Goal: Transaction & Acquisition: Subscribe to service/newsletter

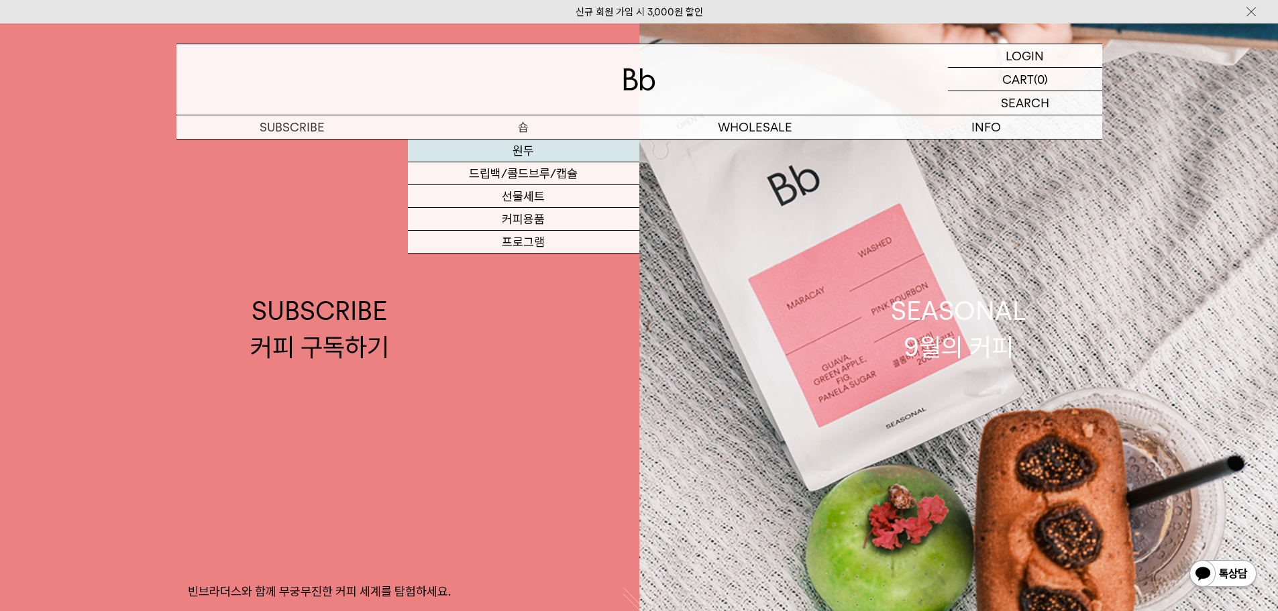
click at [536, 150] on link "원두" at bounding box center [524, 151] width 232 height 23
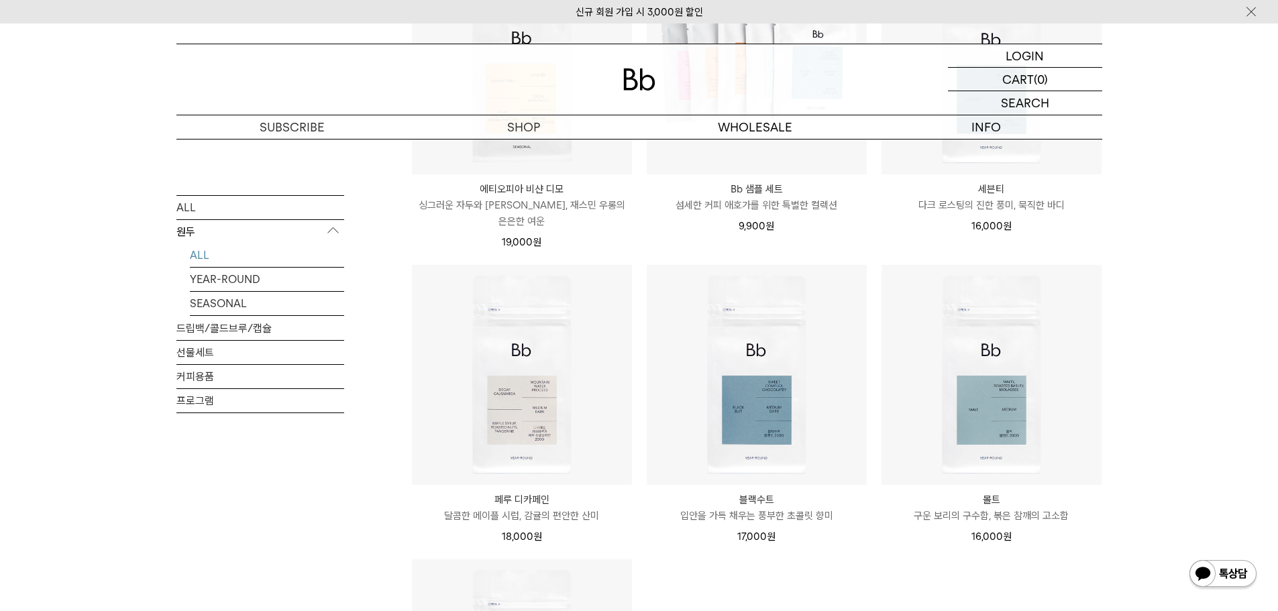
scroll to position [1074, 0]
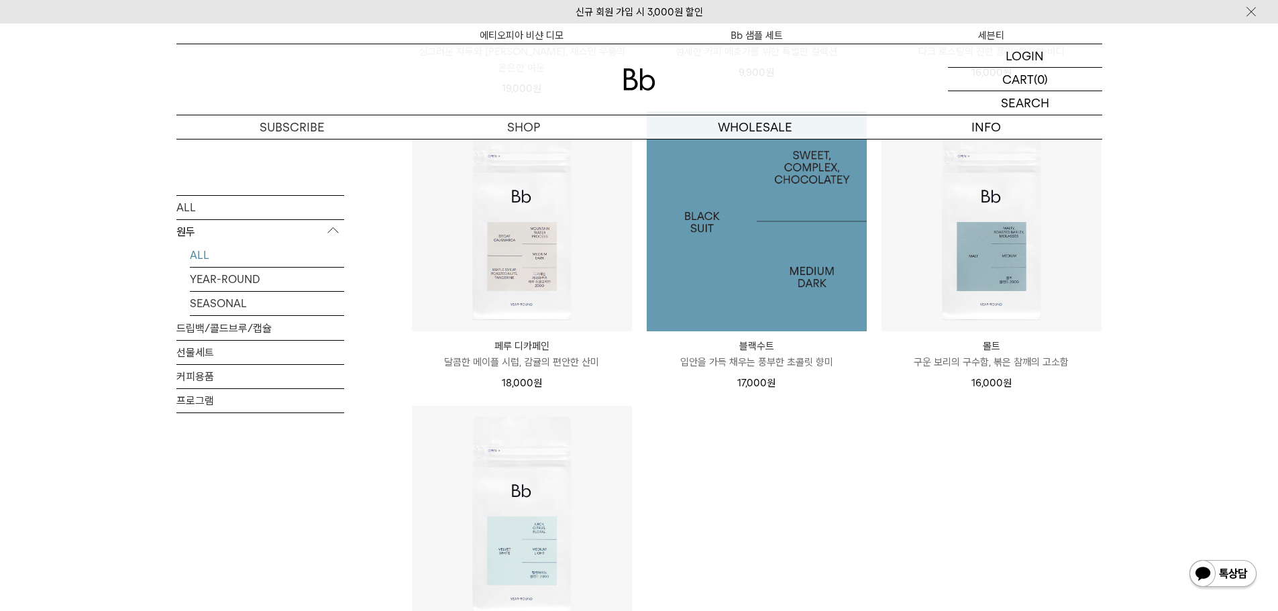
click at [766, 210] on img at bounding box center [757, 221] width 220 height 220
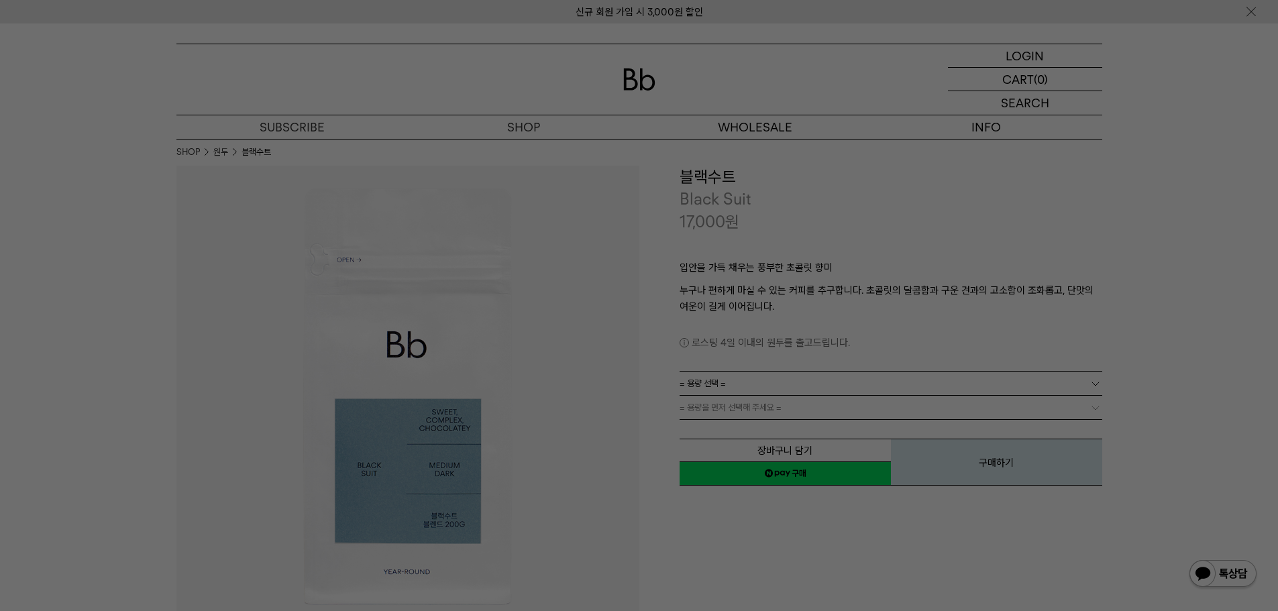
click at [860, 316] on div at bounding box center [639, 305] width 1278 height 611
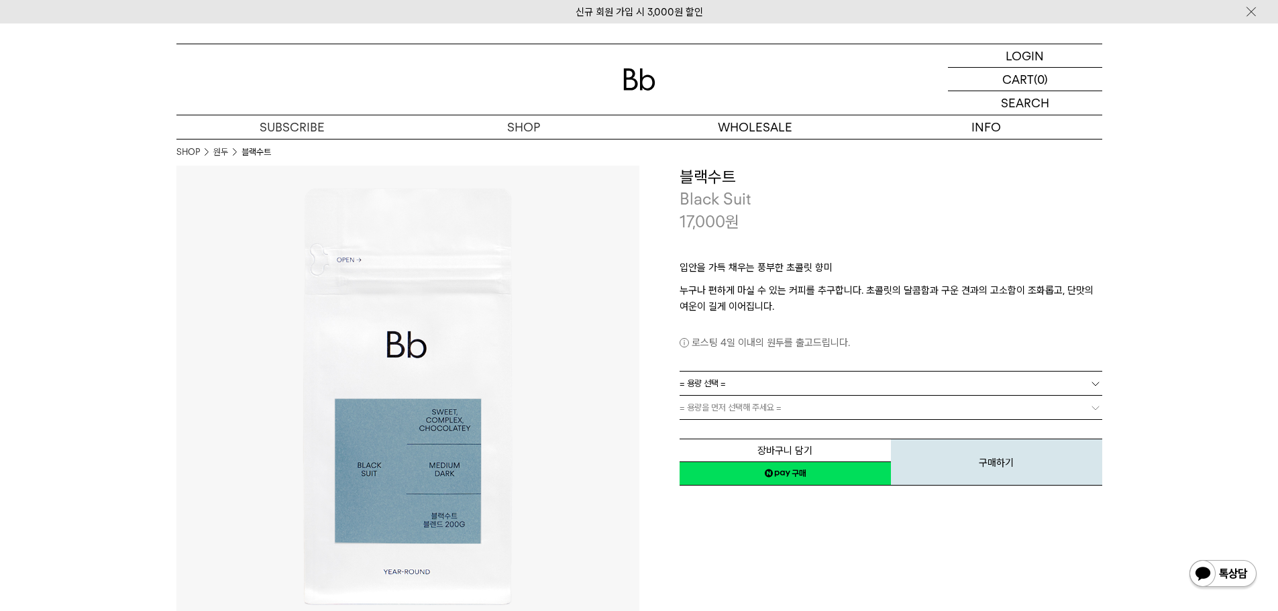
click at [980, 376] on link "= 용량 선택 =" at bounding box center [891, 383] width 423 height 23
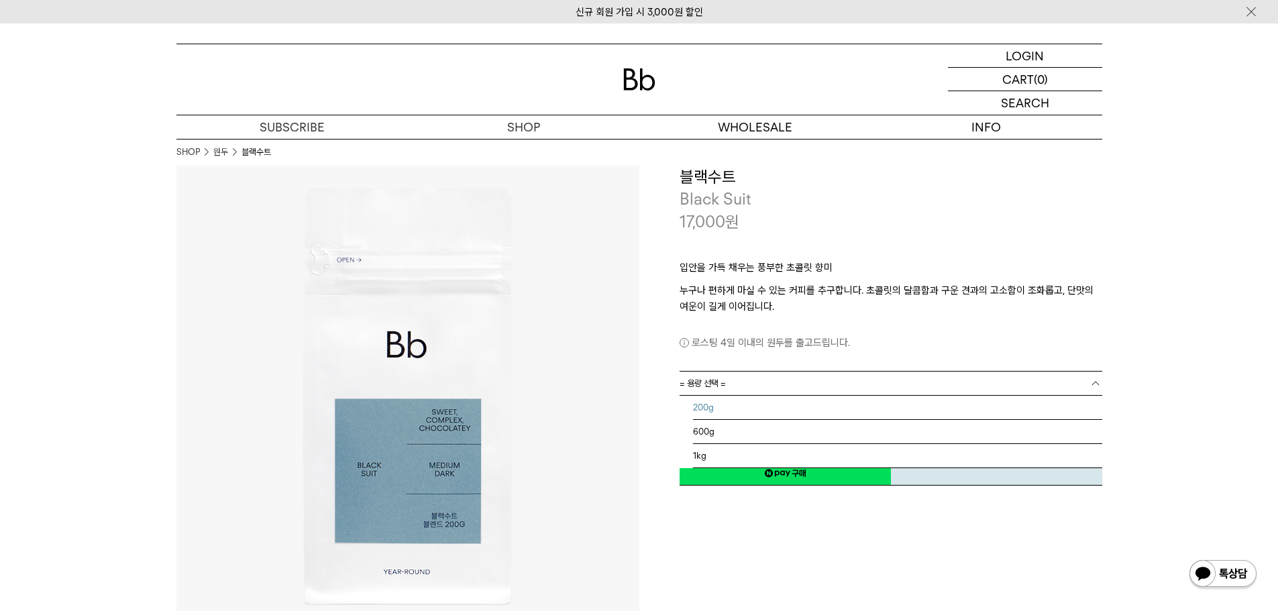
click at [944, 410] on li "200g" at bounding box center [897, 408] width 409 height 24
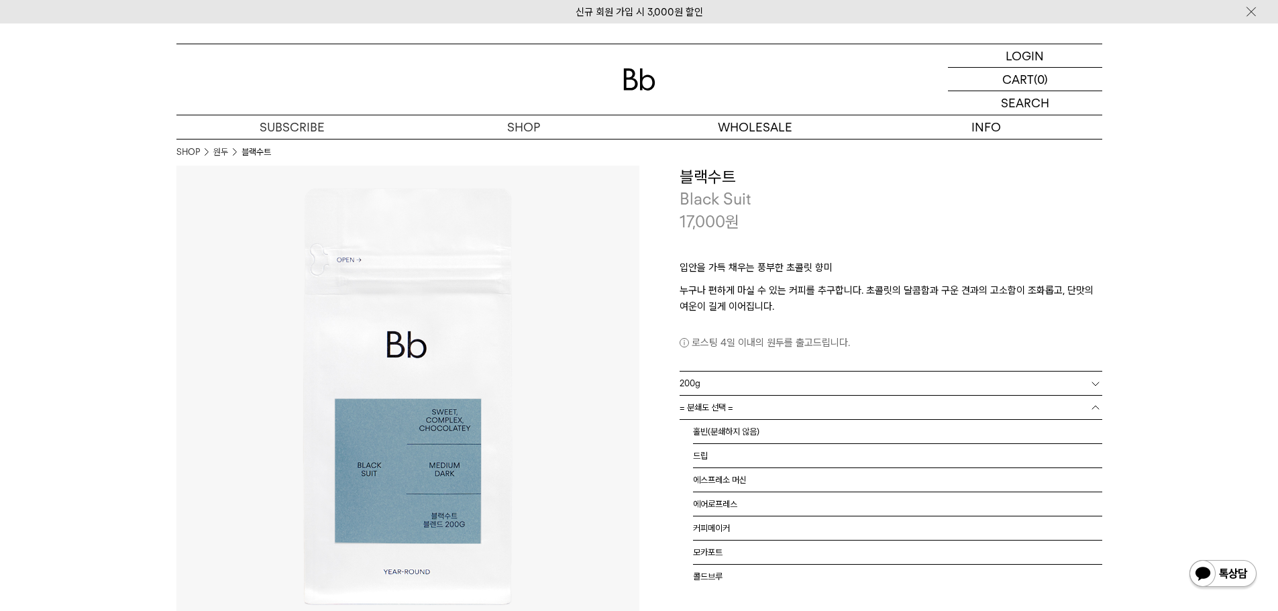
click at [929, 405] on link "= 분쇄도 선택 =" at bounding box center [891, 407] width 423 height 23
drag, startPoint x: 880, startPoint y: 374, endPoint x: 874, endPoint y: 383, distance: 10.2
click at [880, 375] on link "200g" at bounding box center [891, 383] width 423 height 23
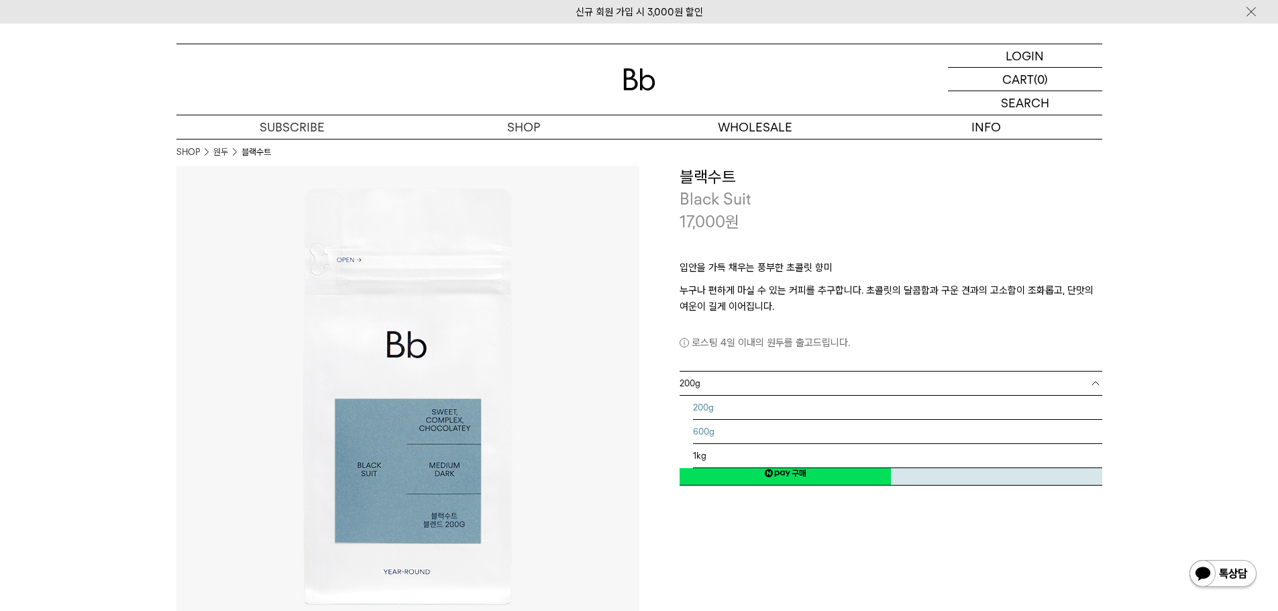
click at [812, 427] on li "600g" at bounding box center [897, 432] width 409 height 24
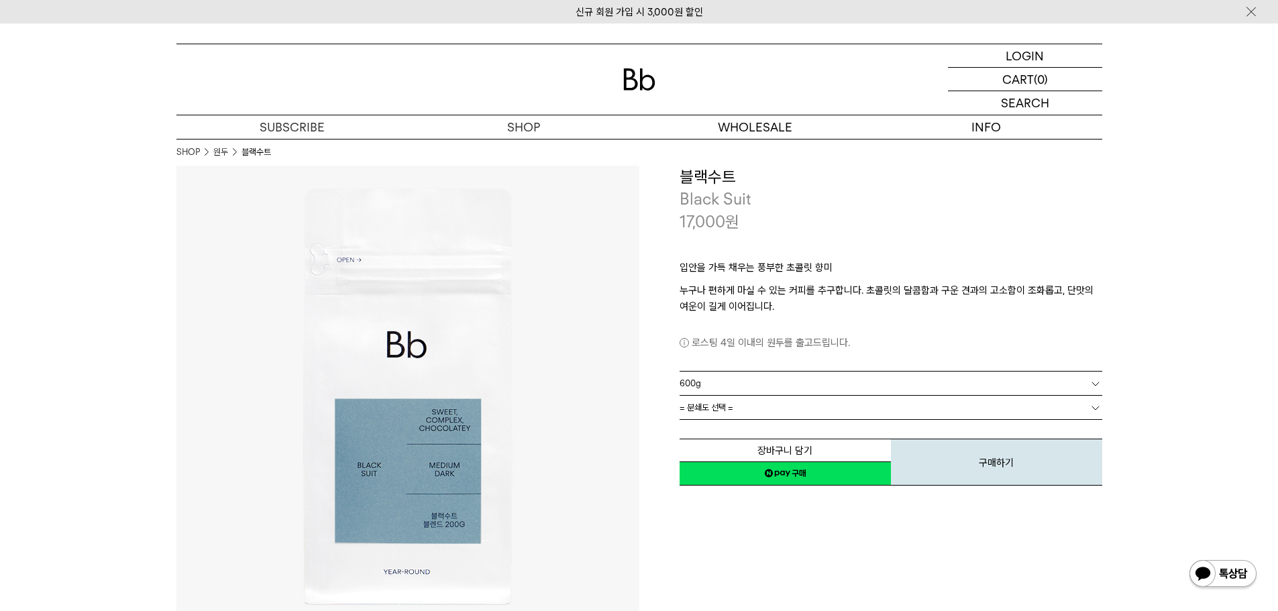
click at [813, 423] on div "장바구니 담기 찜하기 NAVER 네이버 ID로 간편구매 네이버페이 네이버페이 구매하기 찜하기 이전 이벤트 Npay 머니 우리 통장 최대 1만원…" at bounding box center [891, 453] width 423 height 68
click at [823, 411] on link "= 분쇄도 선택 =" at bounding box center [891, 407] width 423 height 23
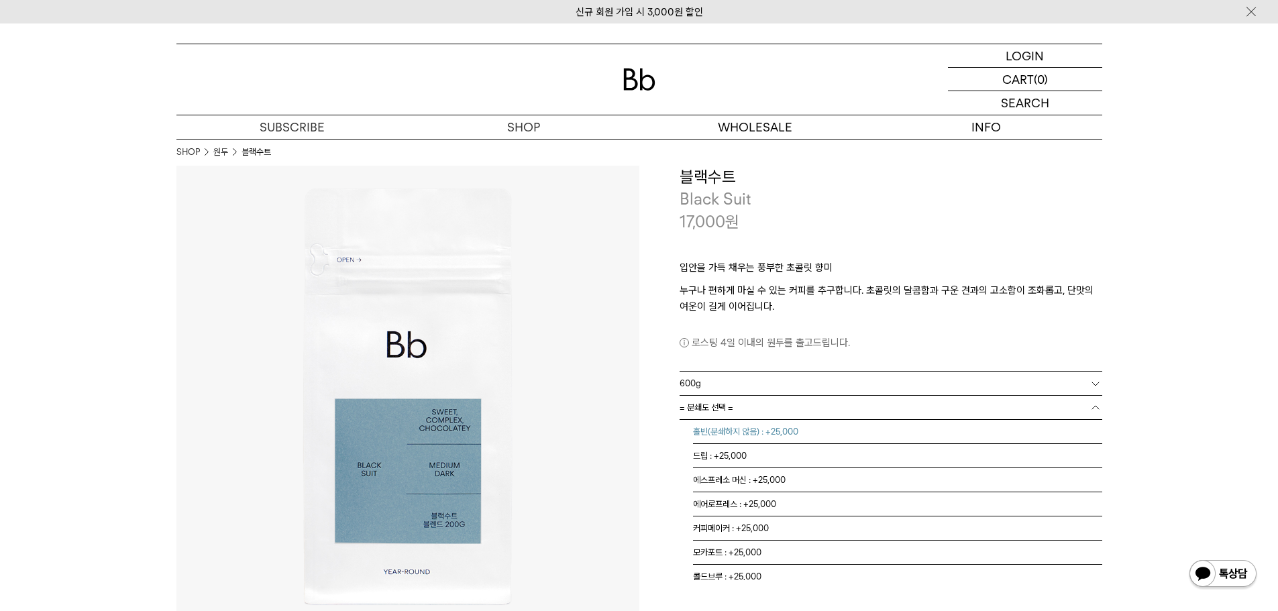
click at [798, 438] on li "홀빈(분쇄하지 않음) : +25,000" at bounding box center [897, 432] width 409 height 24
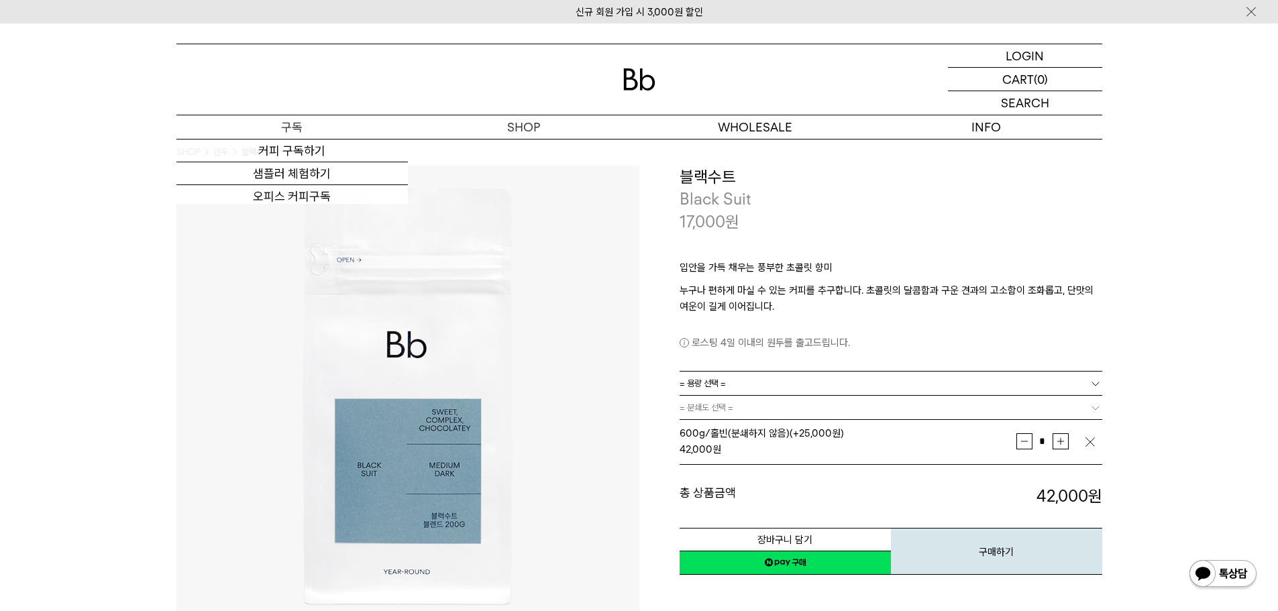
click at [322, 122] on p "구독" at bounding box center [292, 126] width 232 height 23
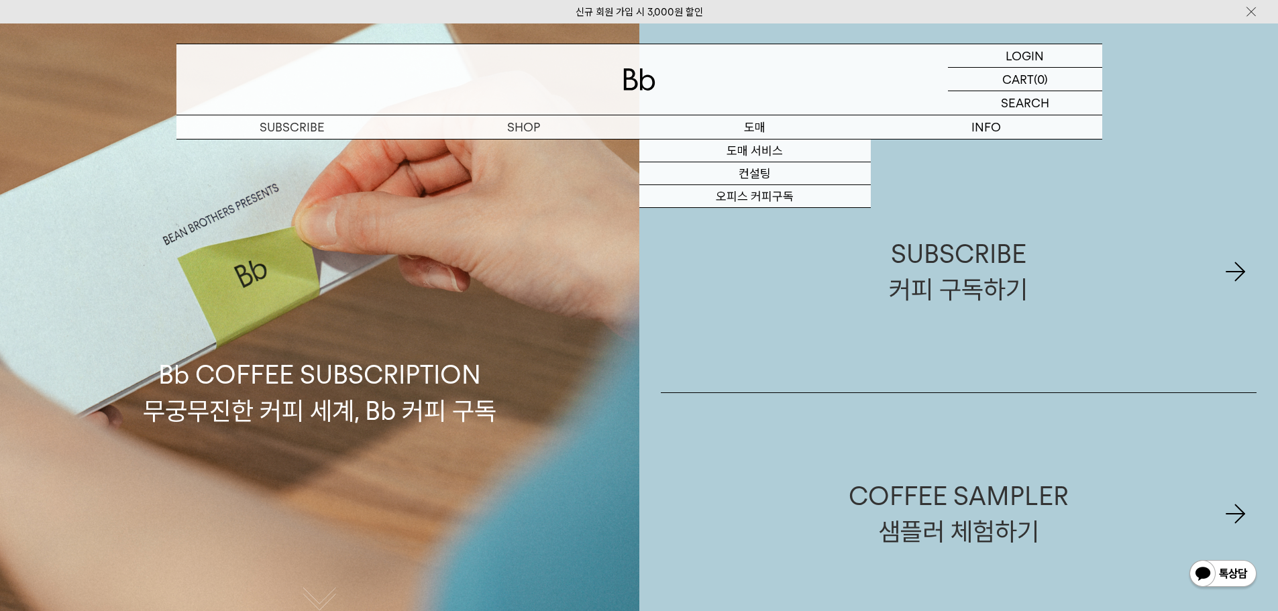
click at [743, 133] on p "도매" at bounding box center [756, 126] width 232 height 23
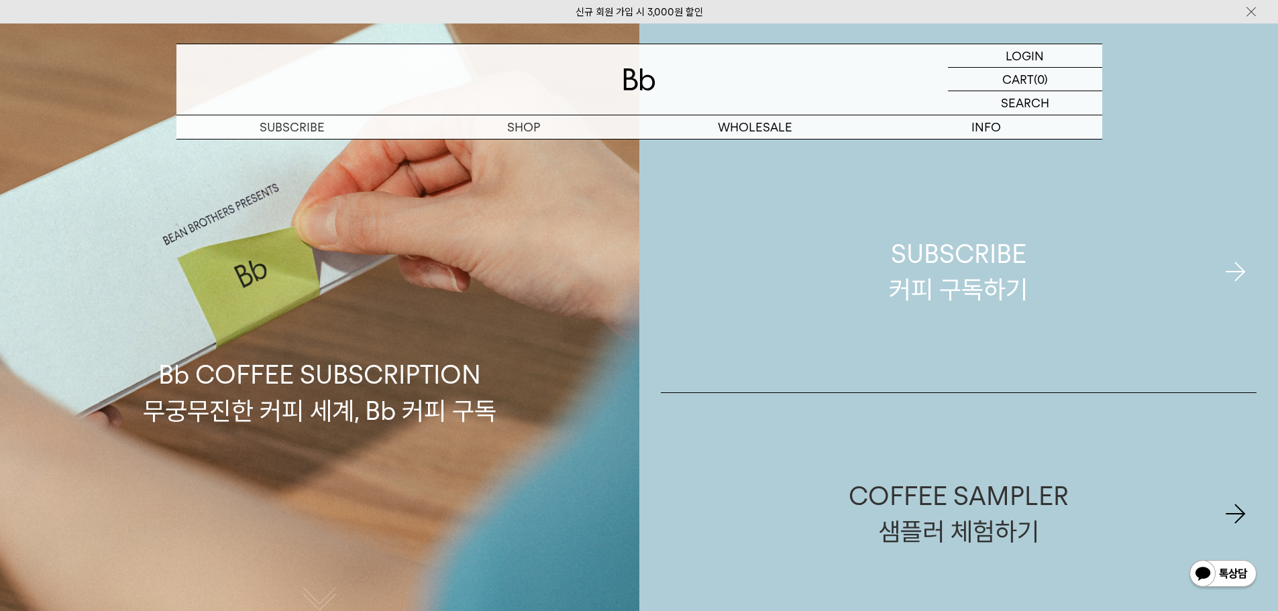
click at [867, 249] on link "SUBSCRIBE 커피 구독하기" at bounding box center [959, 272] width 597 height 242
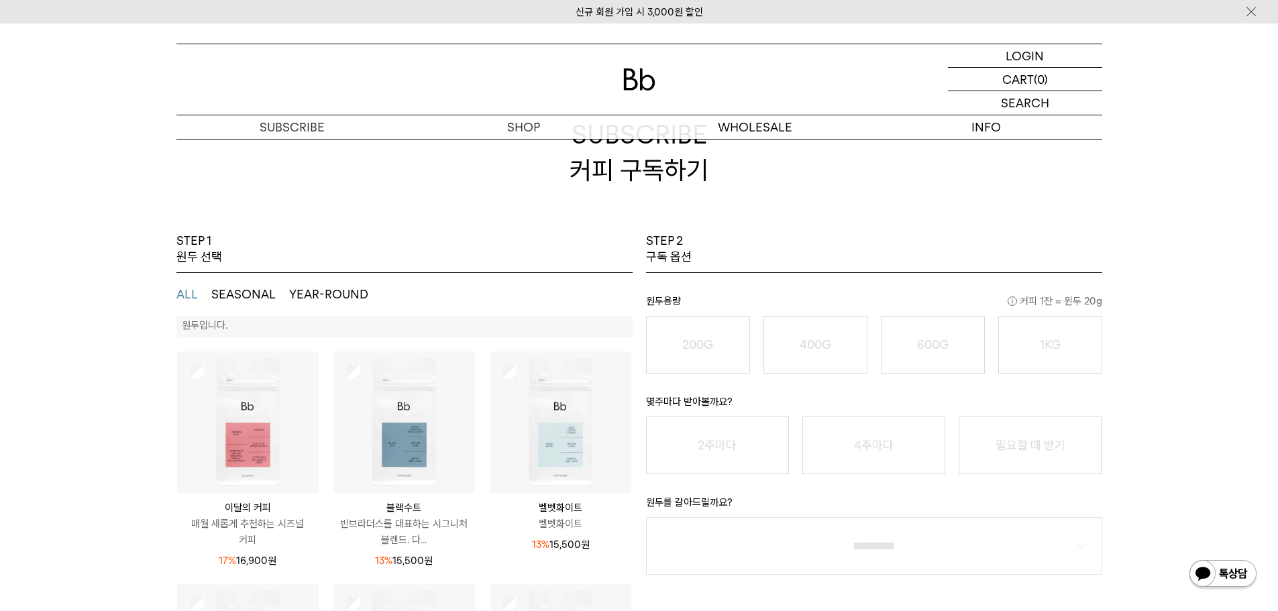
scroll to position [52, 0]
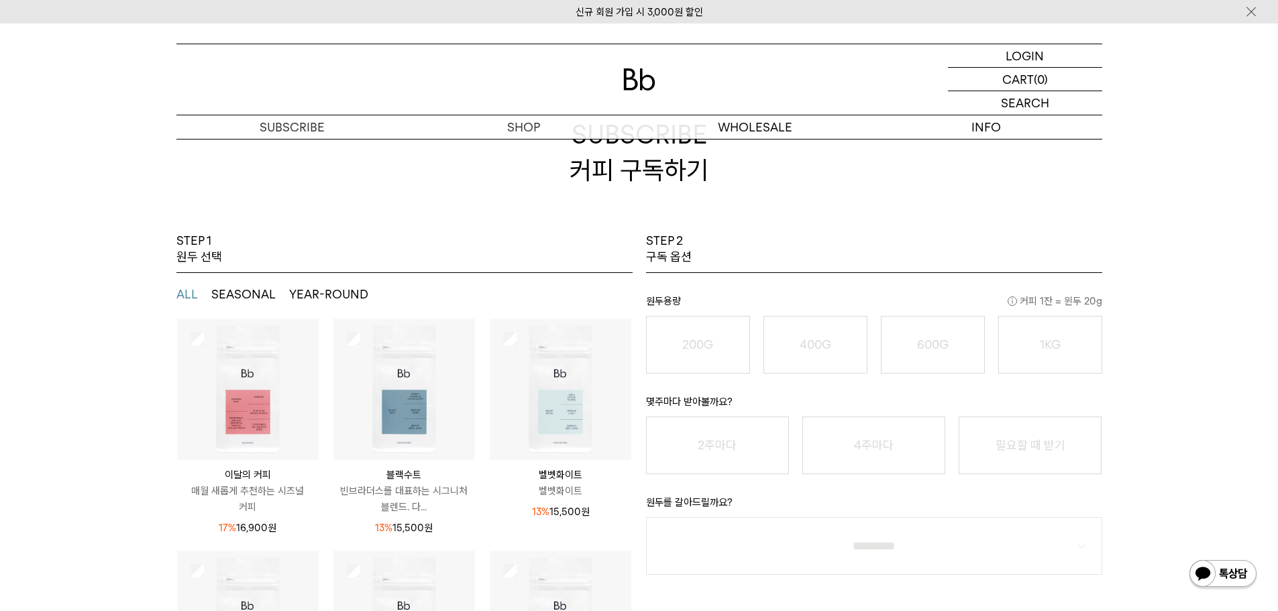
click at [189, 334] on img at bounding box center [248, 390] width 142 height 142
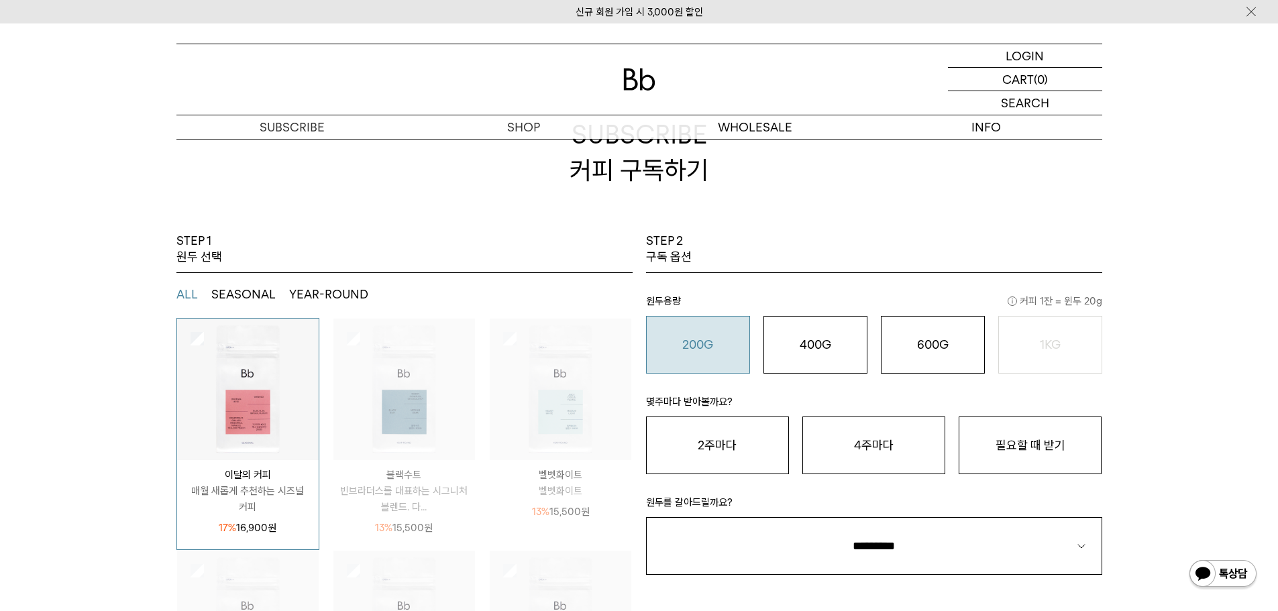
click at [687, 348] on o "200G" at bounding box center [697, 345] width 31 height 14
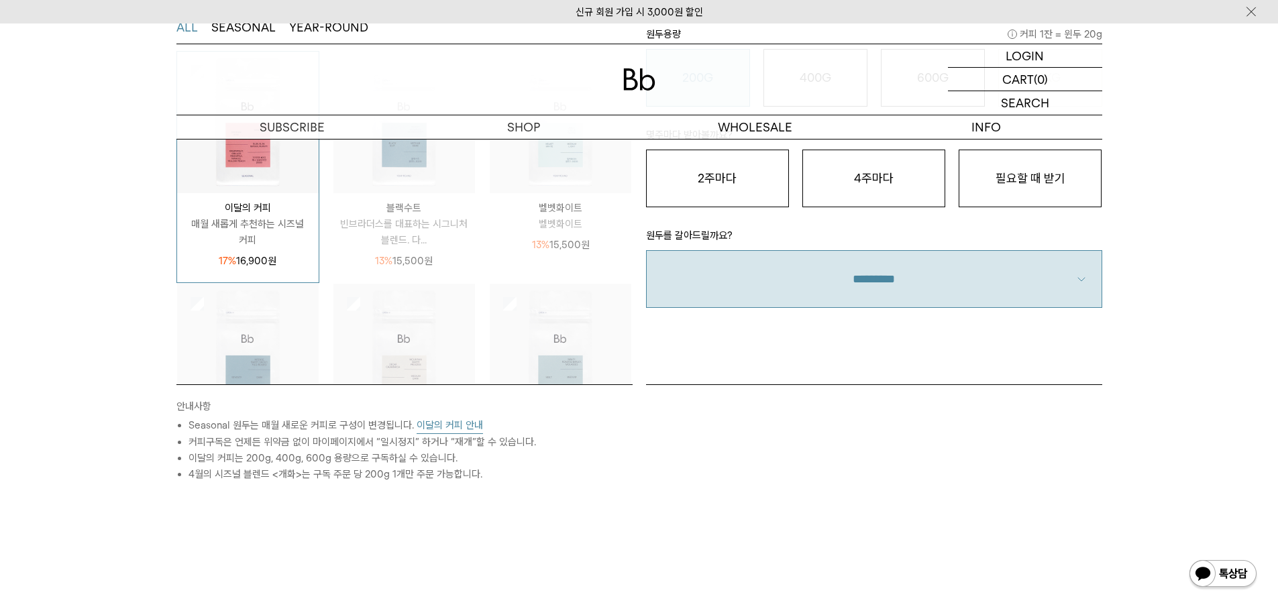
scroll to position [336, 0]
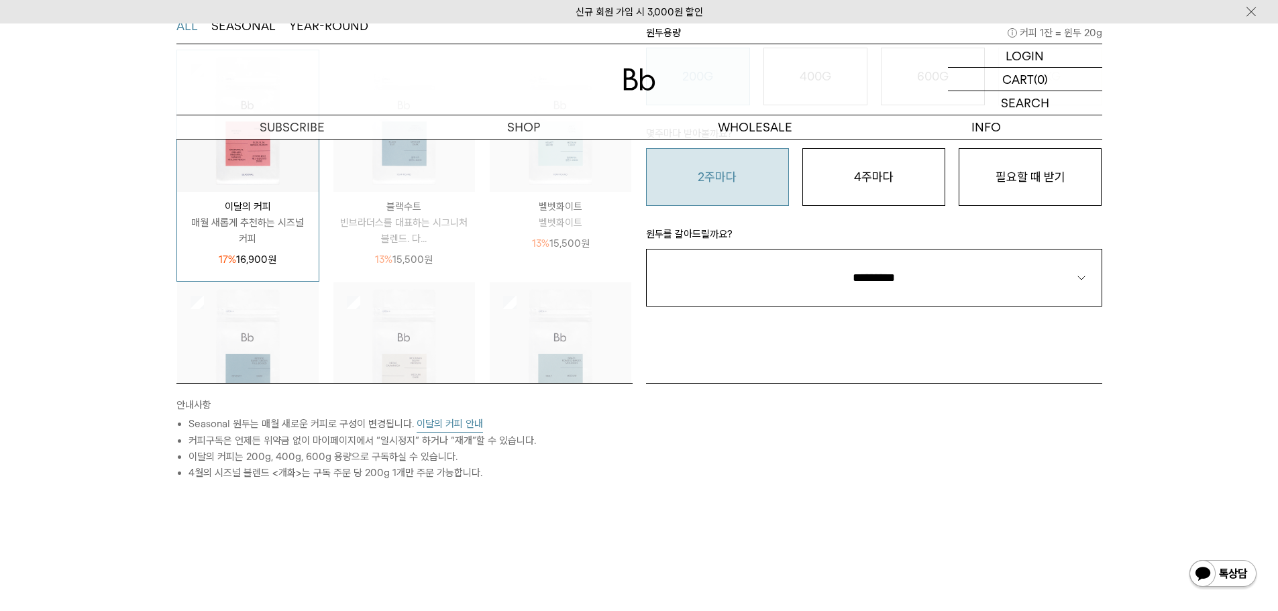
click at [728, 189] on button "2주마다" at bounding box center [717, 177] width 143 height 58
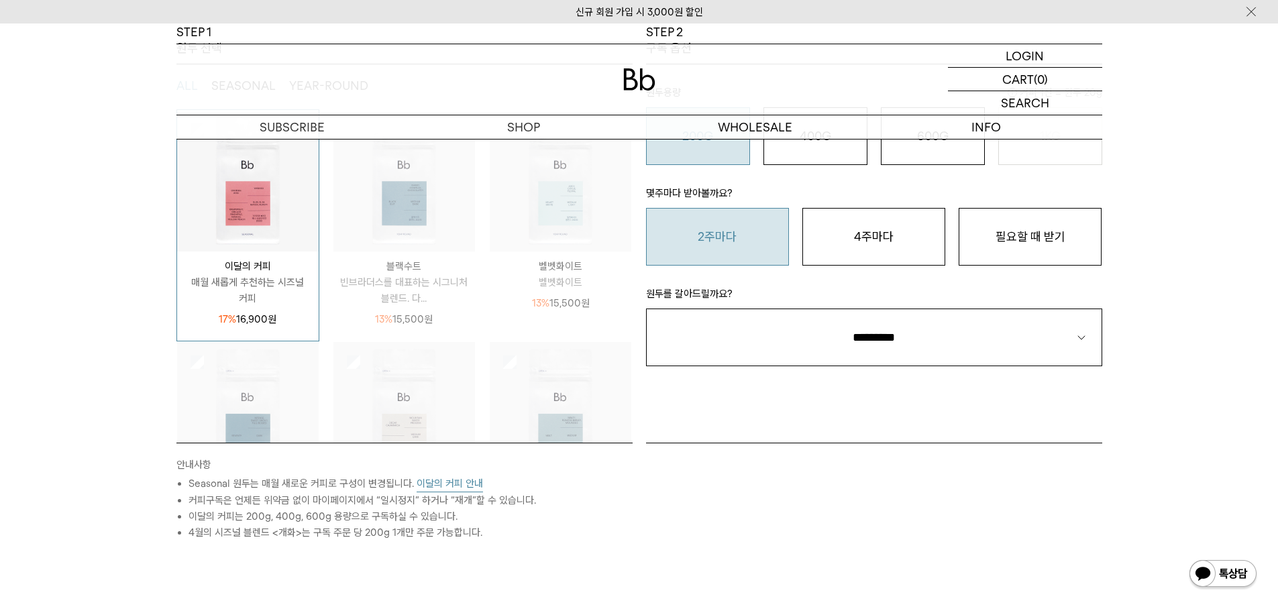
scroll to position [268, 0]
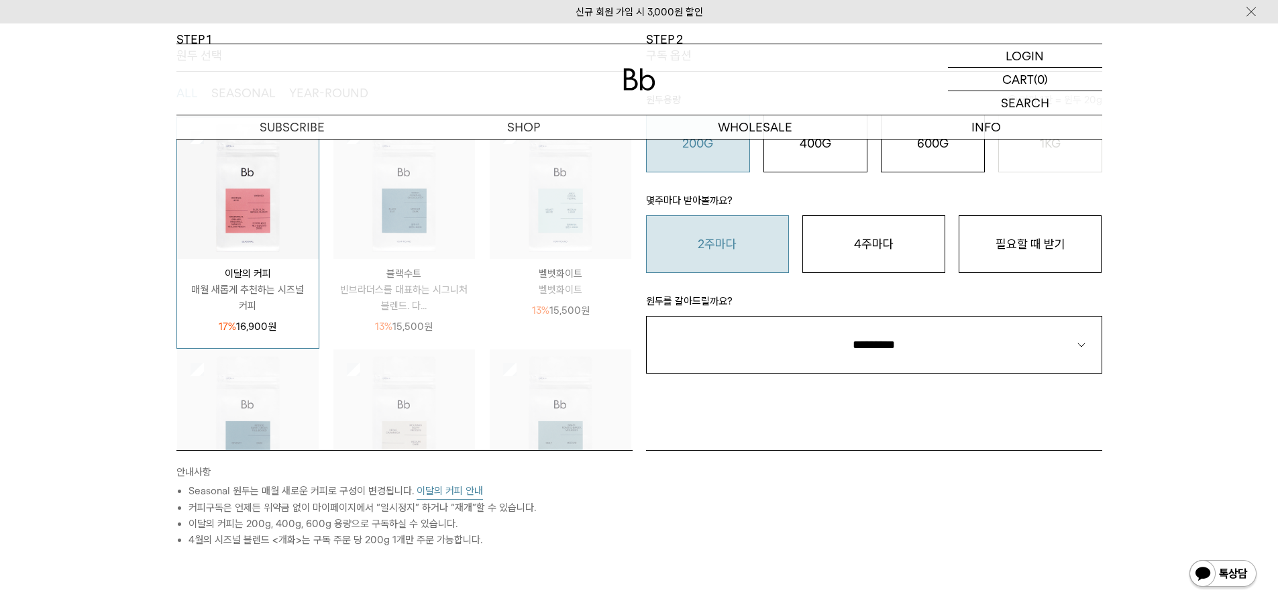
click at [889, 382] on div "STEP 2 구독 옵션 원두용량 커피 1잔 = 윈두 20g 200G 16,900 원 400G 31,000 원 600G 43,000 원 1KG …" at bounding box center [875, 241] width 470 height 419
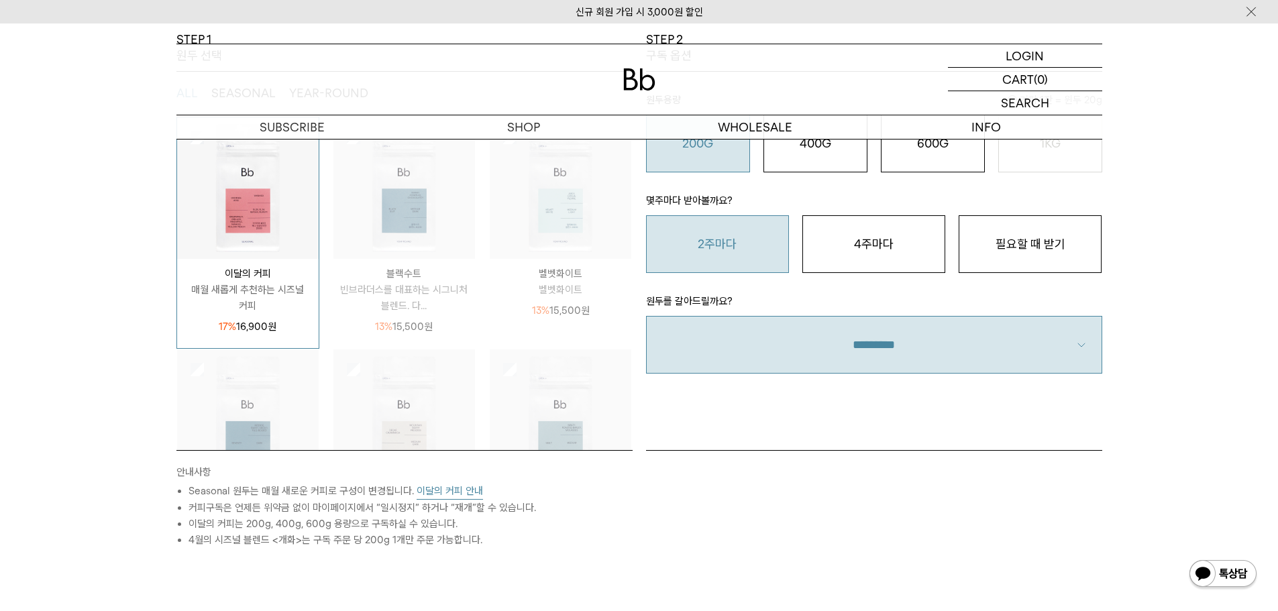
click at [892, 354] on select "**********" at bounding box center [874, 345] width 456 height 58
select select "**"
click at [646, 316] on select "**********" at bounding box center [874, 345] width 456 height 58
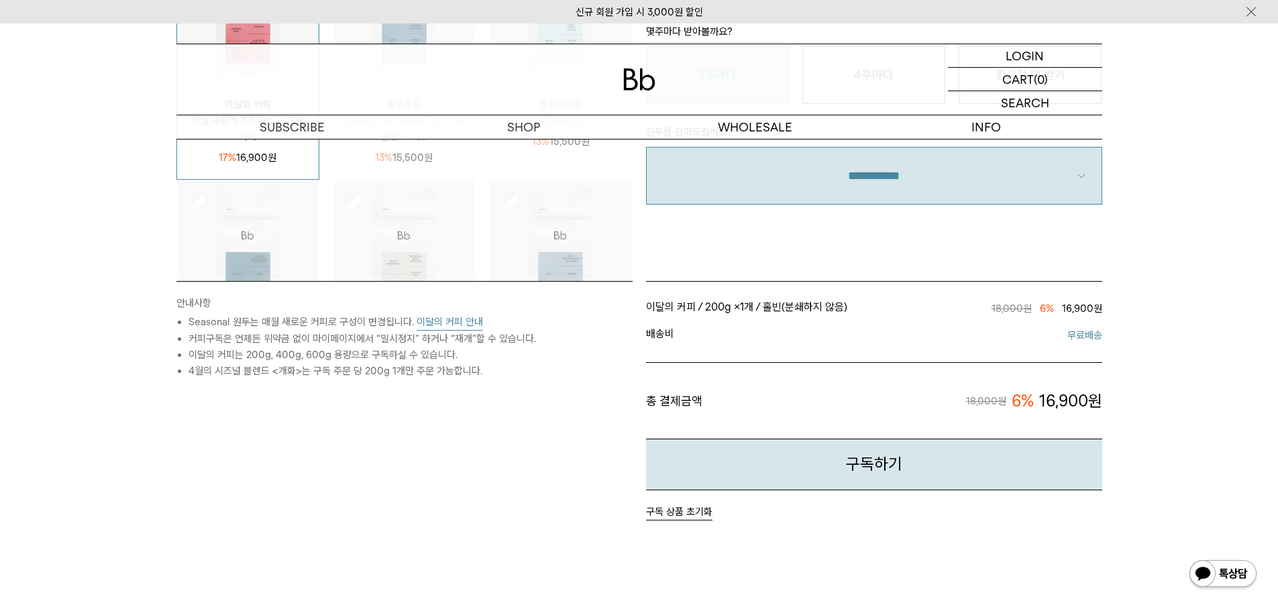
scroll to position [470, 0]
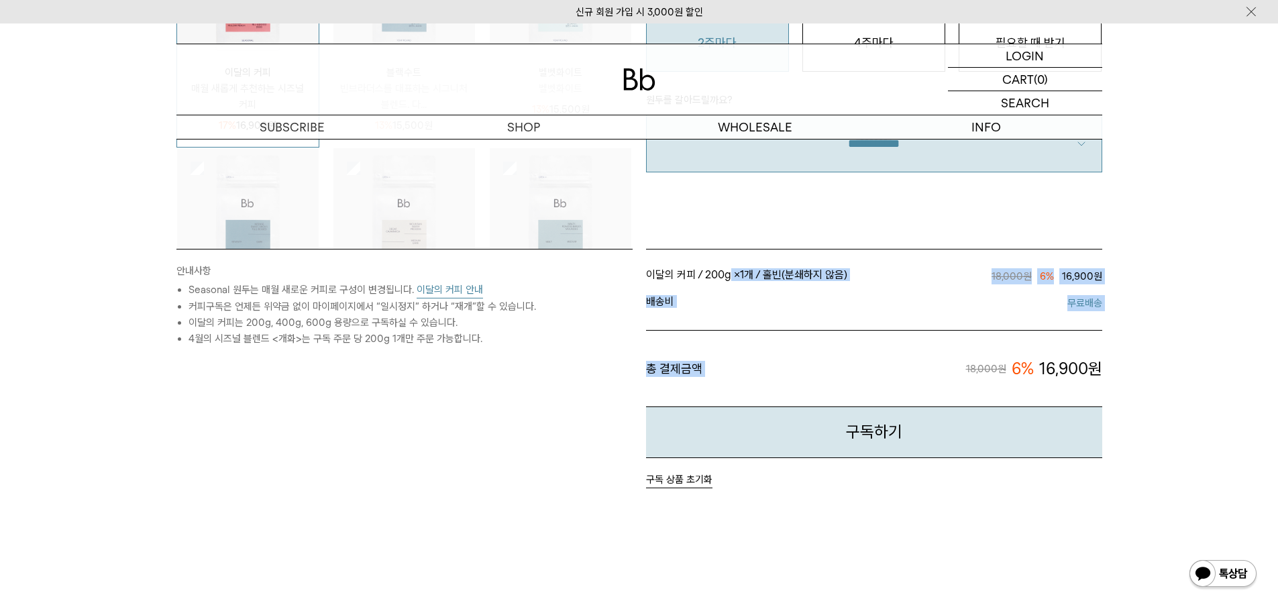
drag, startPoint x: 728, startPoint y: 262, endPoint x: 878, endPoint y: 325, distance: 162.4
click at [878, 325] on div "이달의 커피 / 200g × 1개 / 홀빈(분쇄하지 않음) / 2주마다 18,000원 6% 16,900원 이달의 커피 / 200g / 홀빈(분…" at bounding box center [874, 369] width 456 height 240
click at [878, 325] on ul "이달의 커피 / 200g × 1개 / 홀빈(분쇄하지 않음) / 2주마다 18,000원 6% 16,900원 이달의 커피 / 200g / 홀빈(분…" at bounding box center [874, 335] width 456 height 144
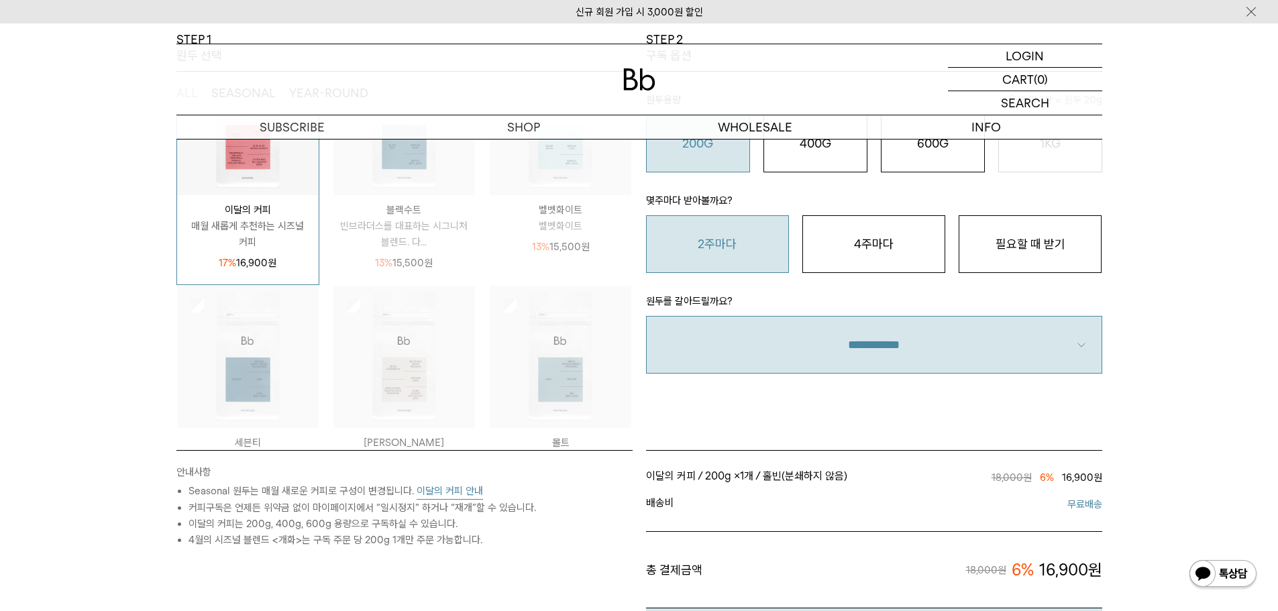
scroll to position [0, 0]
